Goal: Check status: Check status

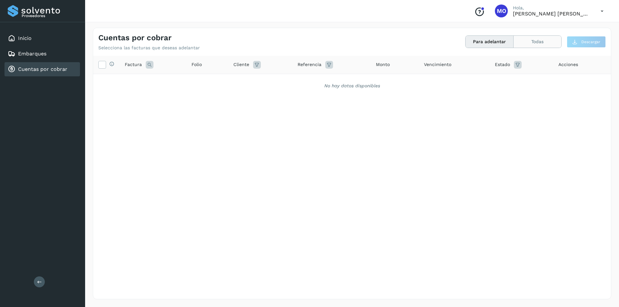
click at [531, 44] on button "Todas" at bounding box center [537, 42] width 48 height 12
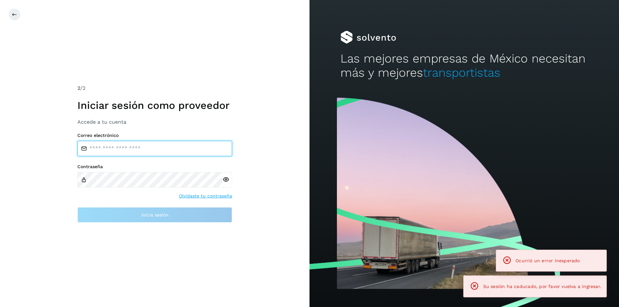
type input "**********"
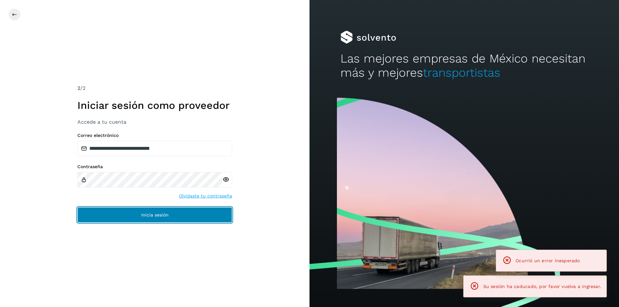
click at [161, 214] on span "Inicia sesión" at bounding box center [154, 215] width 27 height 5
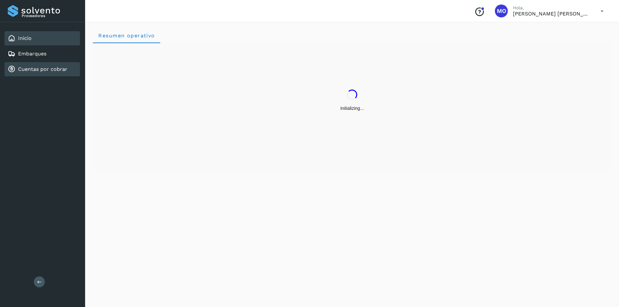
click at [49, 70] on link "Cuentas por cobrar" at bounding box center [42, 69] width 49 height 6
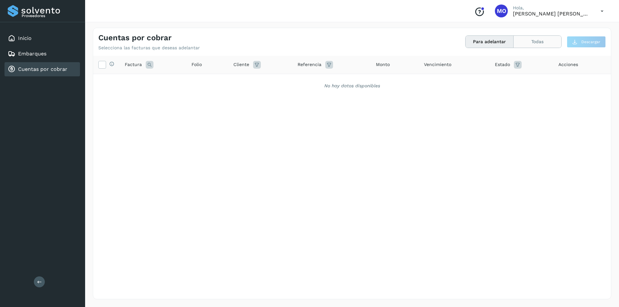
click at [534, 44] on button "Todas" at bounding box center [537, 42] width 48 height 12
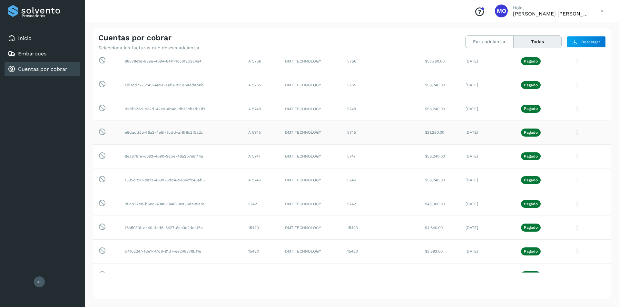
scroll to position [1547, 0]
